Goal: Task Accomplishment & Management: Use online tool/utility

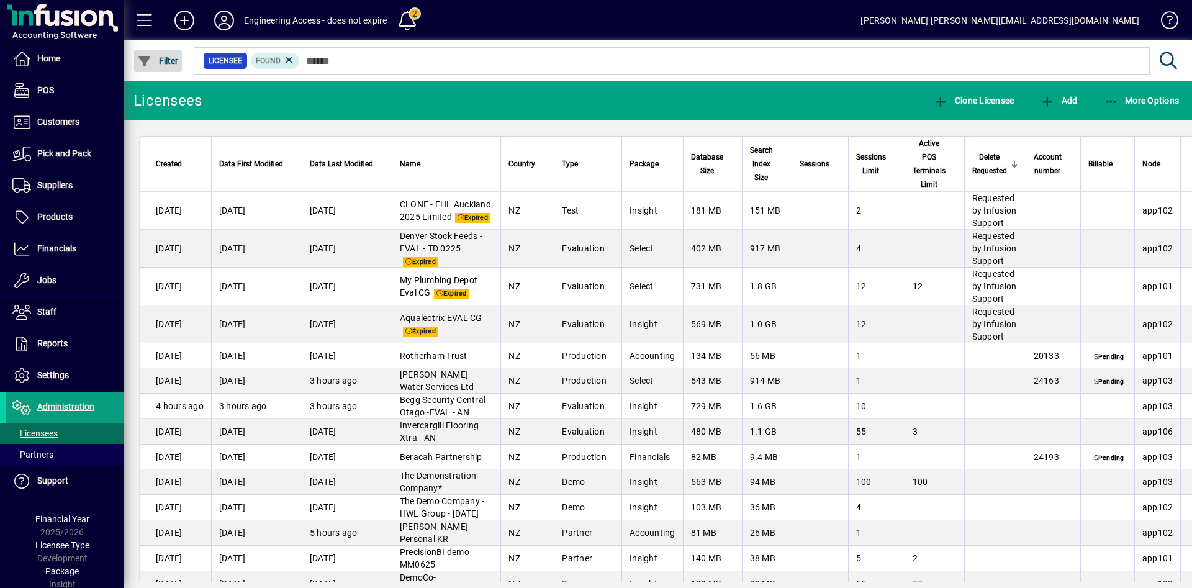
click at [174, 54] on span "button" at bounding box center [158, 61] width 48 height 30
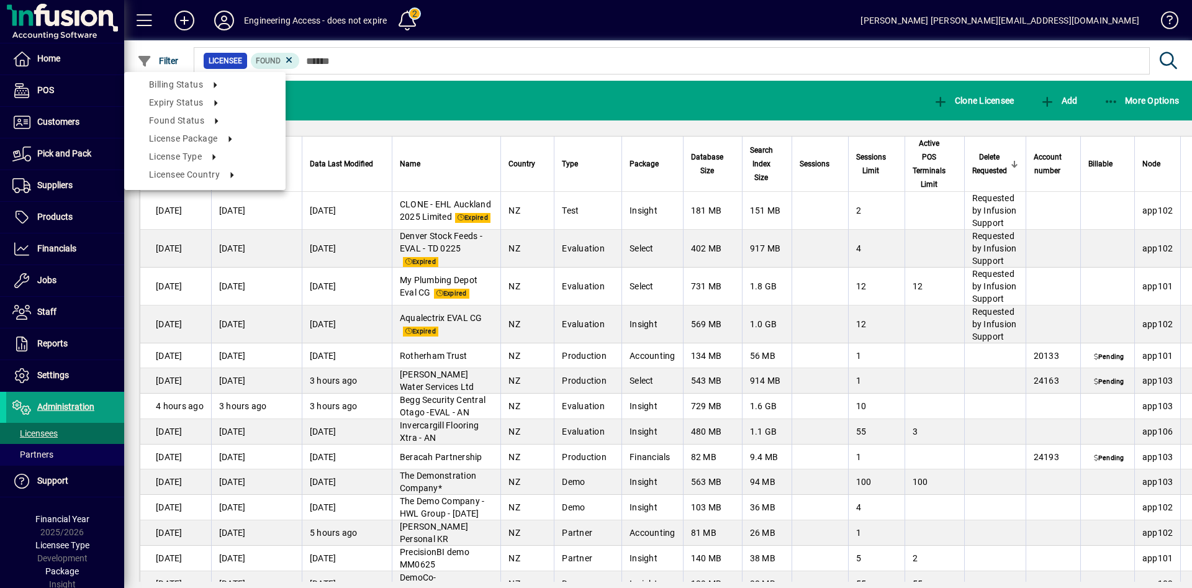
click at [141, 19] on div at bounding box center [596, 294] width 1192 height 588
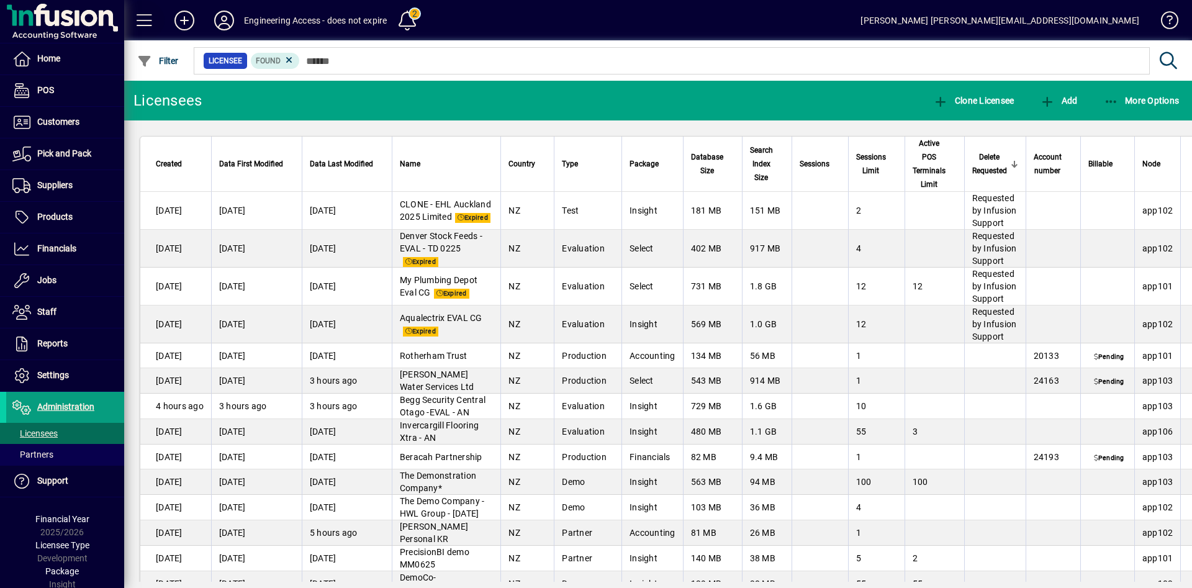
click at [141, 19] on span at bounding box center [145, 21] width 30 height 30
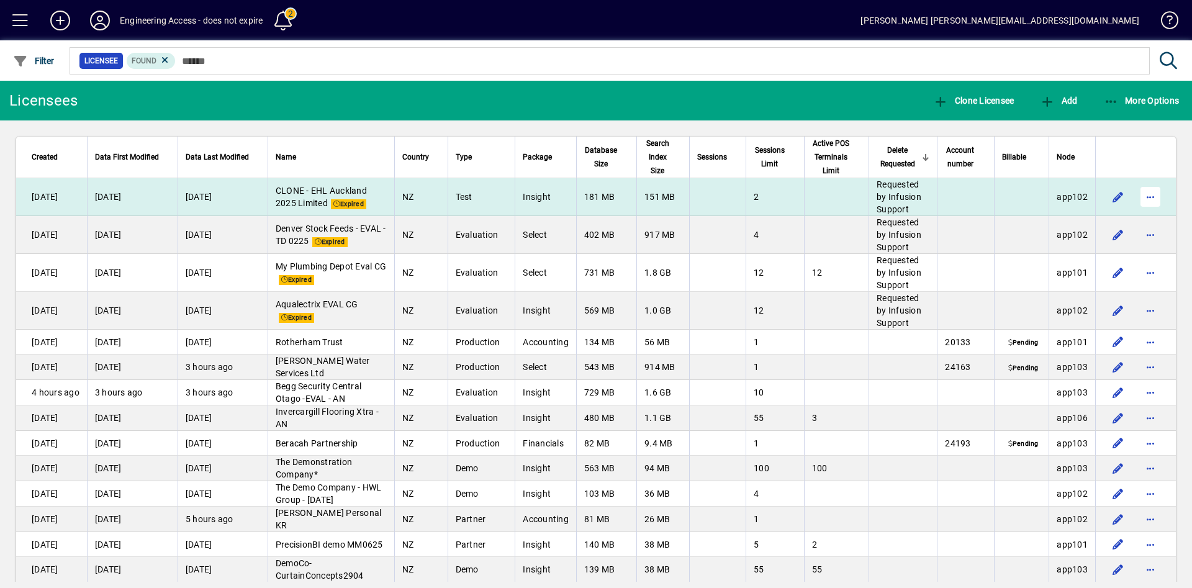
click at [1137, 199] on span "button" at bounding box center [1150, 197] width 30 height 30
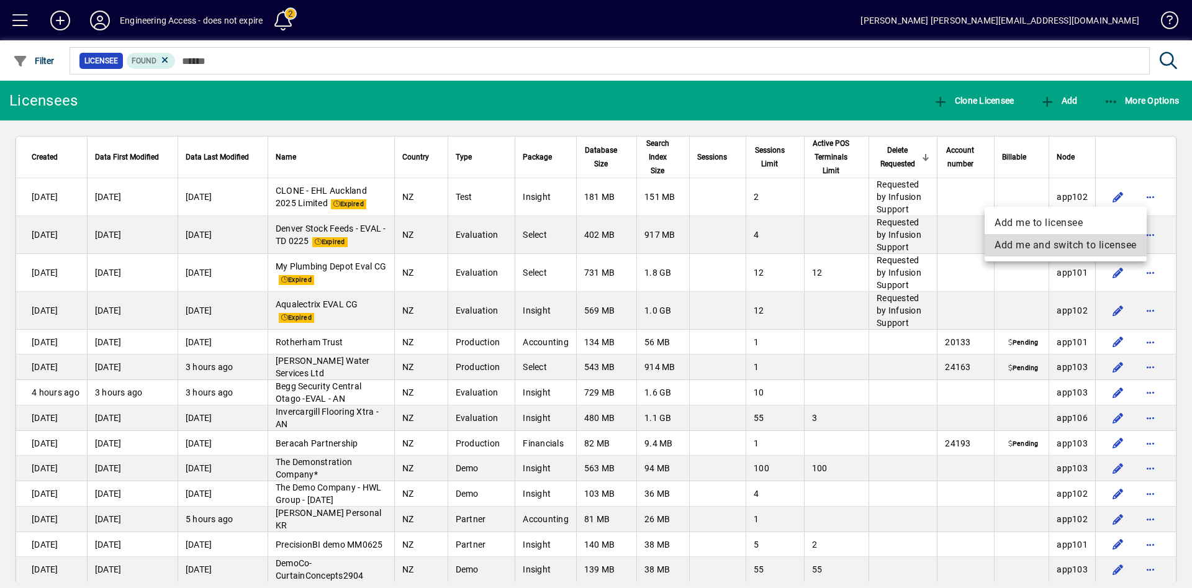
click at [1121, 240] on span "Add me and switch to licensee" at bounding box center [1065, 245] width 142 height 15
